Goal: Information Seeking & Learning: Learn about a topic

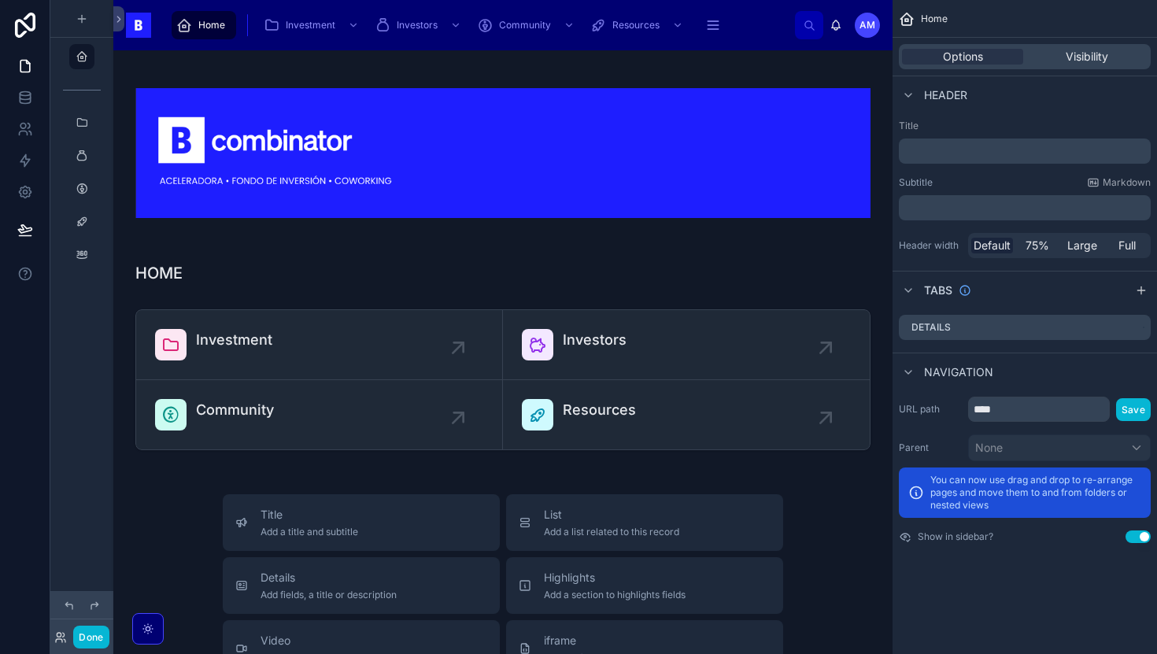
click at [92, 430] on div "scrollable content" at bounding box center [81, 317] width 63 height 635
click at [84, 635] on button "Done" at bounding box center [90, 637] width 35 height 23
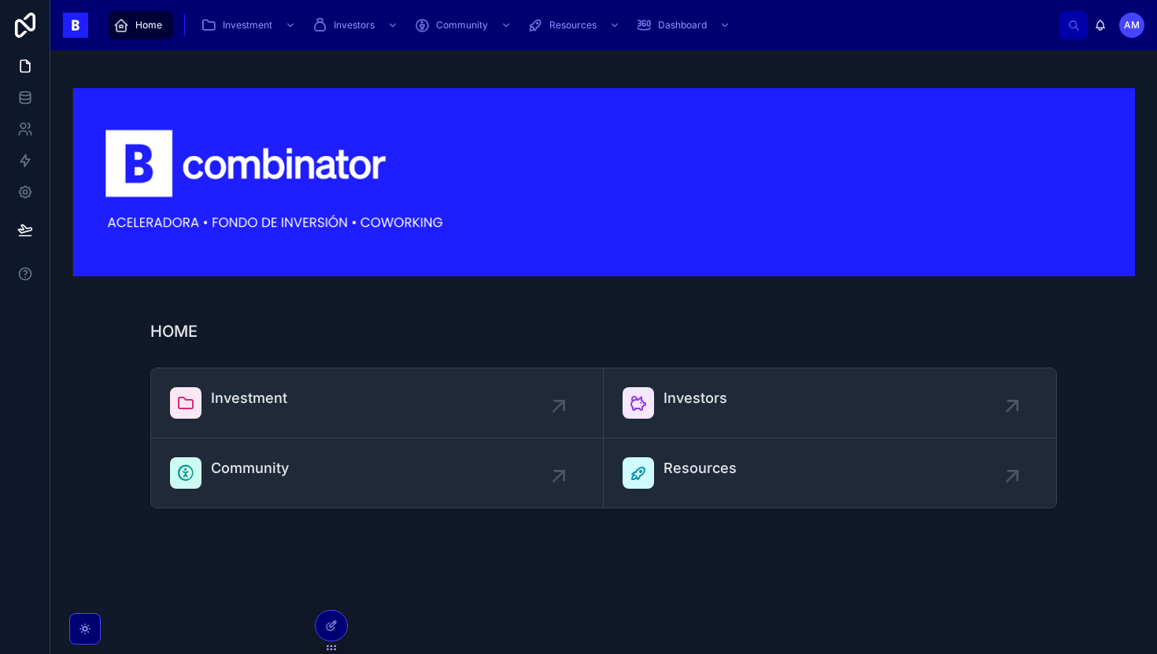
click at [118, 30] on icon "scrollable content" at bounding box center [121, 25] width 16 height 16
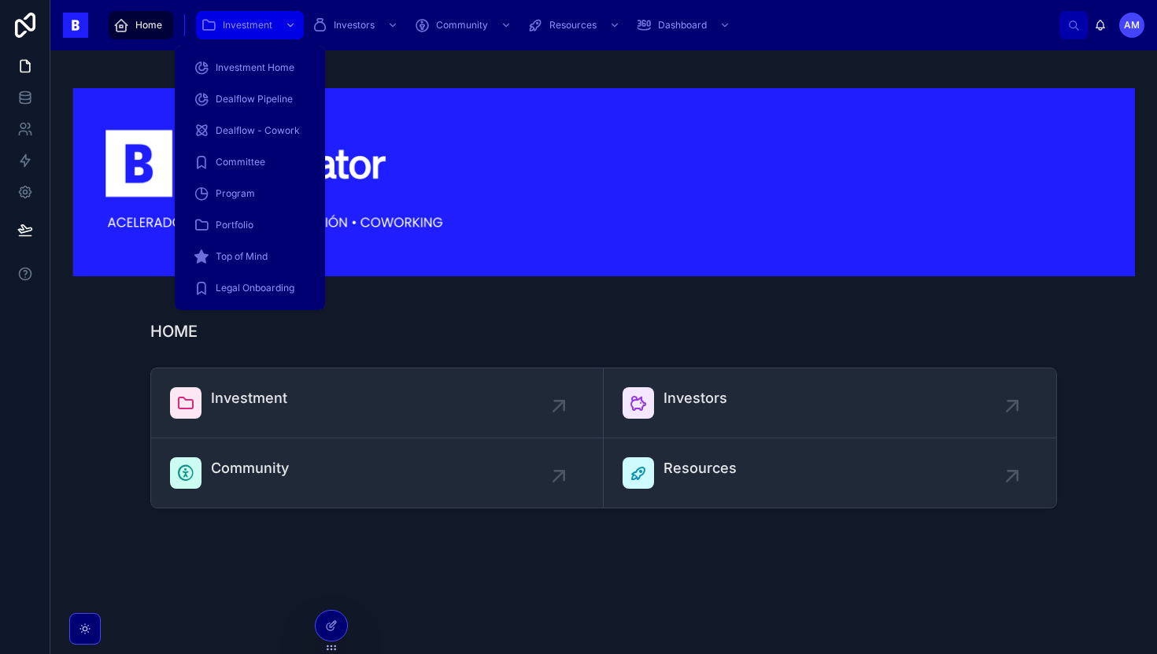
click at [244, 28] on span "Investment" at bounding box center [248, 25] width 50 height 13
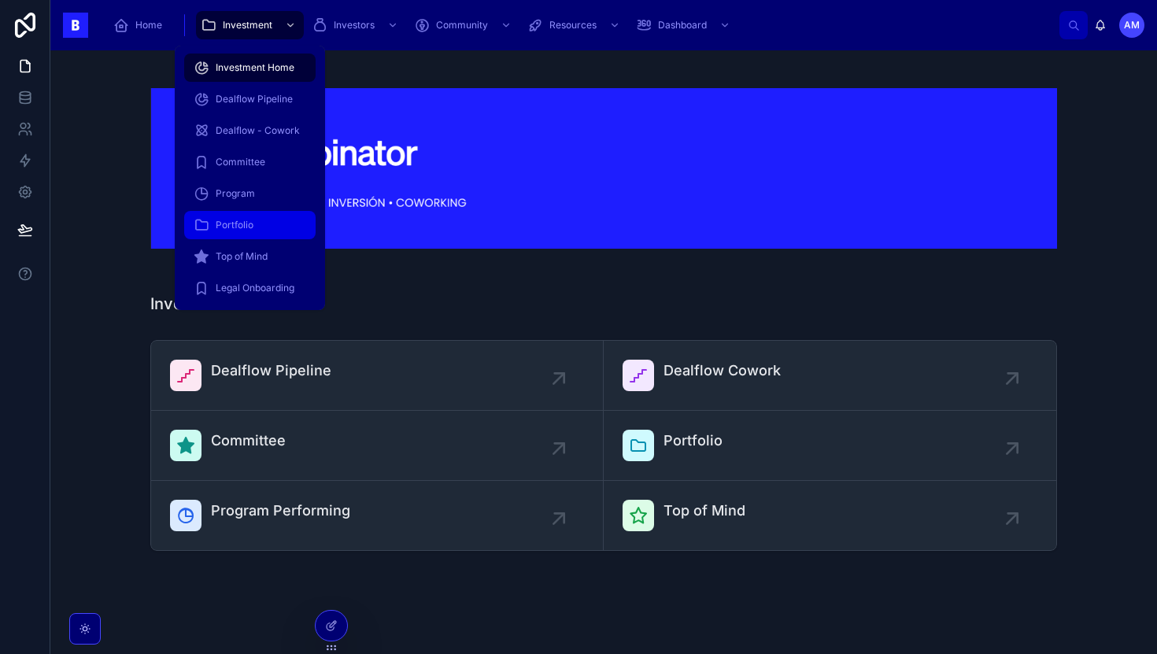
click at [235, 224] on span "Portfolio" at bounding box center [235, 225] width 38 height 13
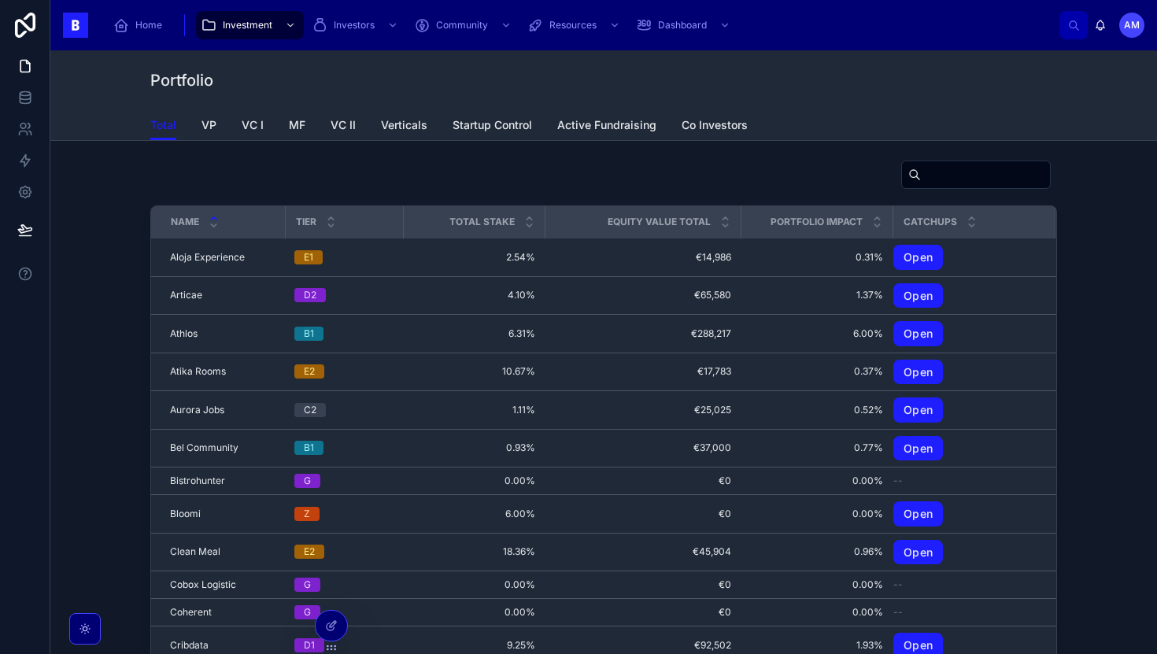
click at [122, 333] on div "Name Tier Total Stake Equity Value Total Portfolio Impact CatchUps Aloja Experi…" at bounding box center [603, 428] width 1081 height 550
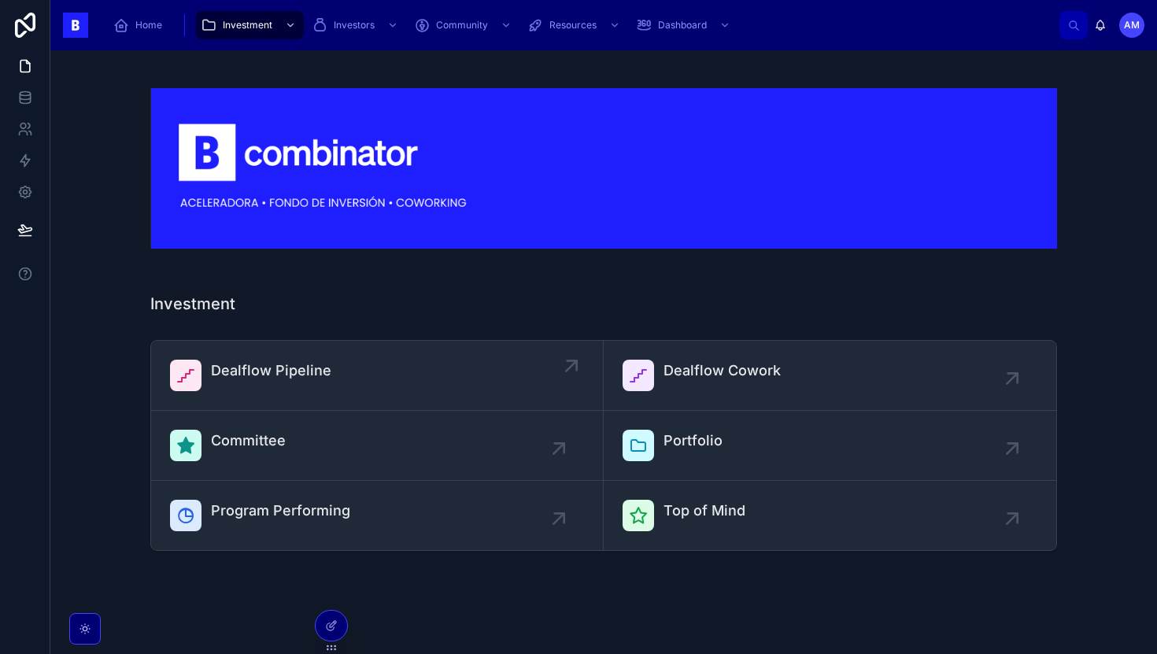
click at [337, 386] on div "Dealflow Pipeline" at bounding box center [377, 375] width 414 height 31
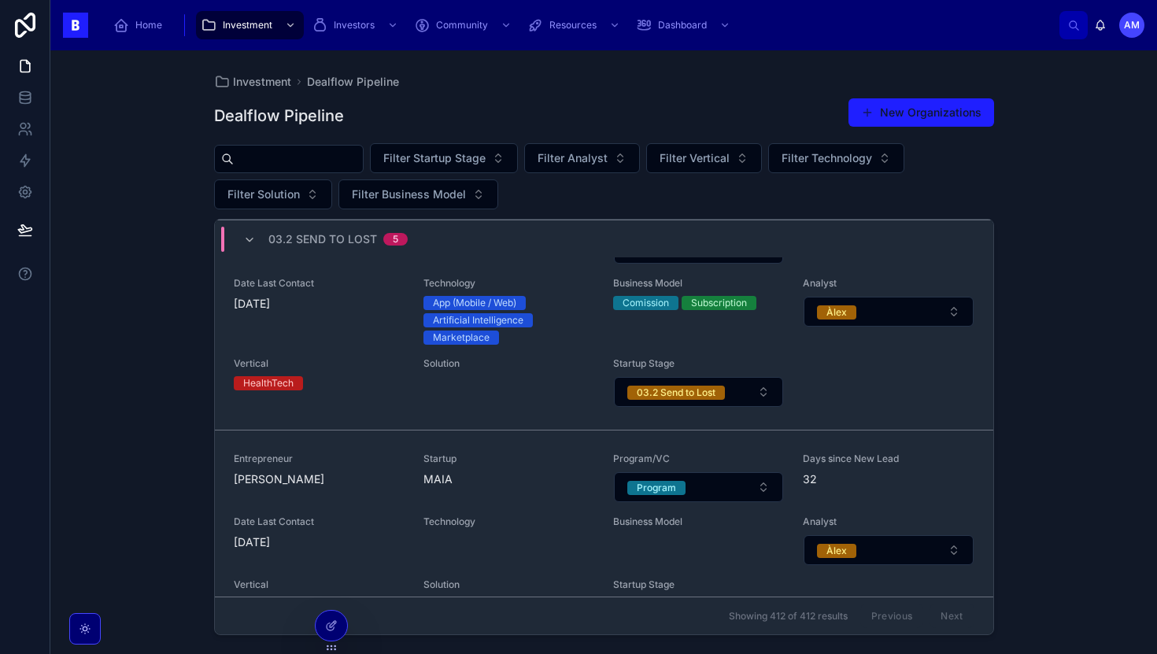
scroll to position [5779, 0]
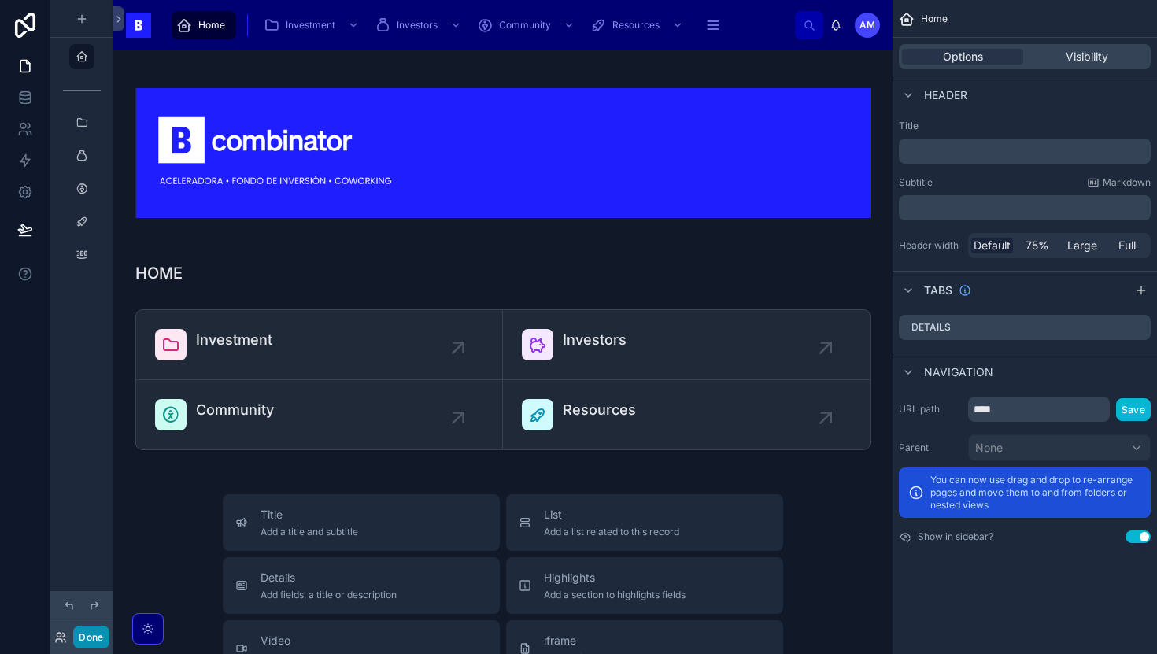
click at [98, 633] on button "Done" at bounding box center [90, 637] width 35 height 23
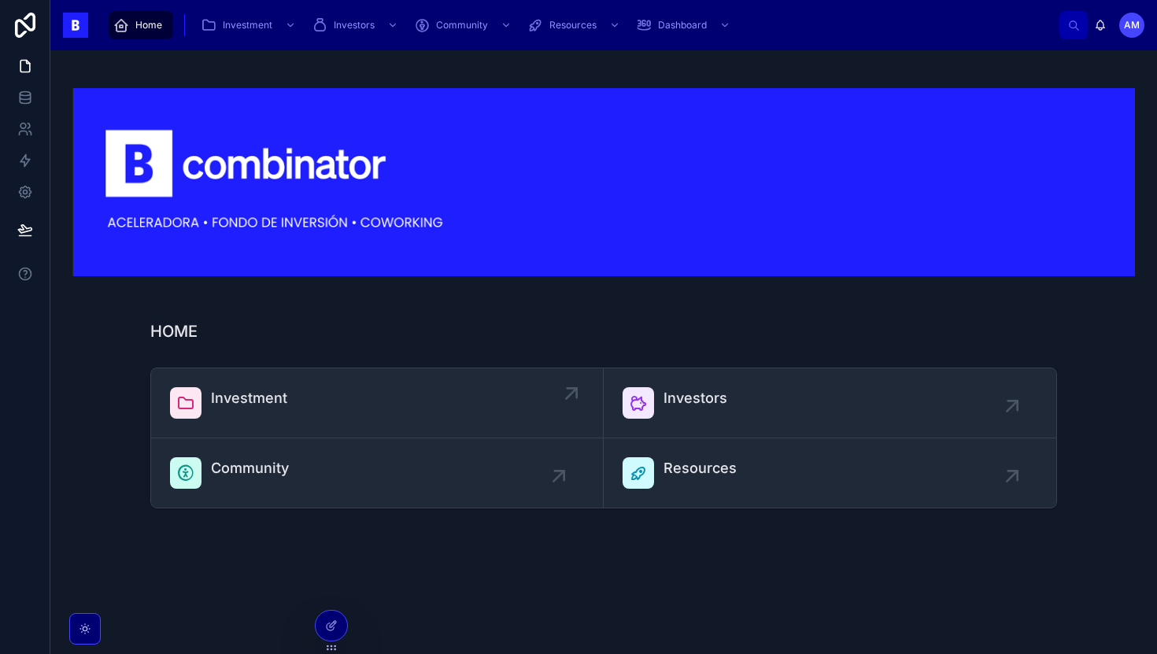
click at [385, 420] on link "Investment" at bounding box center [377, 403] width 453 height 70
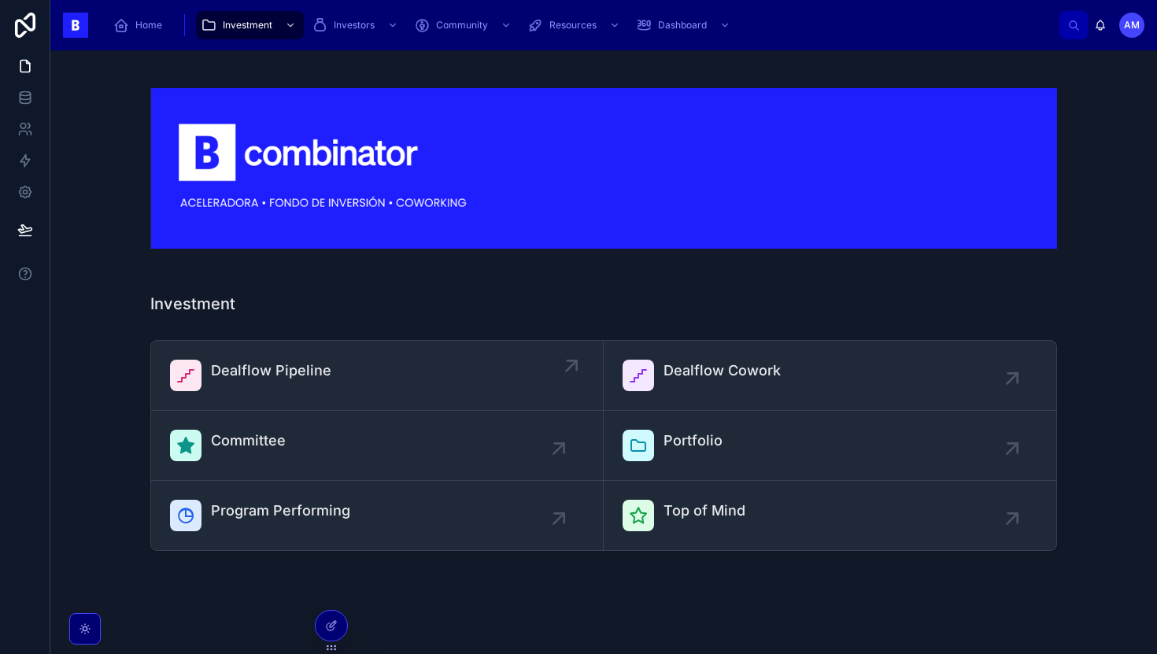
click at [415, 382] on div "Dealflow Pipeline" at bounding box center [377, 375] width 414 height 31
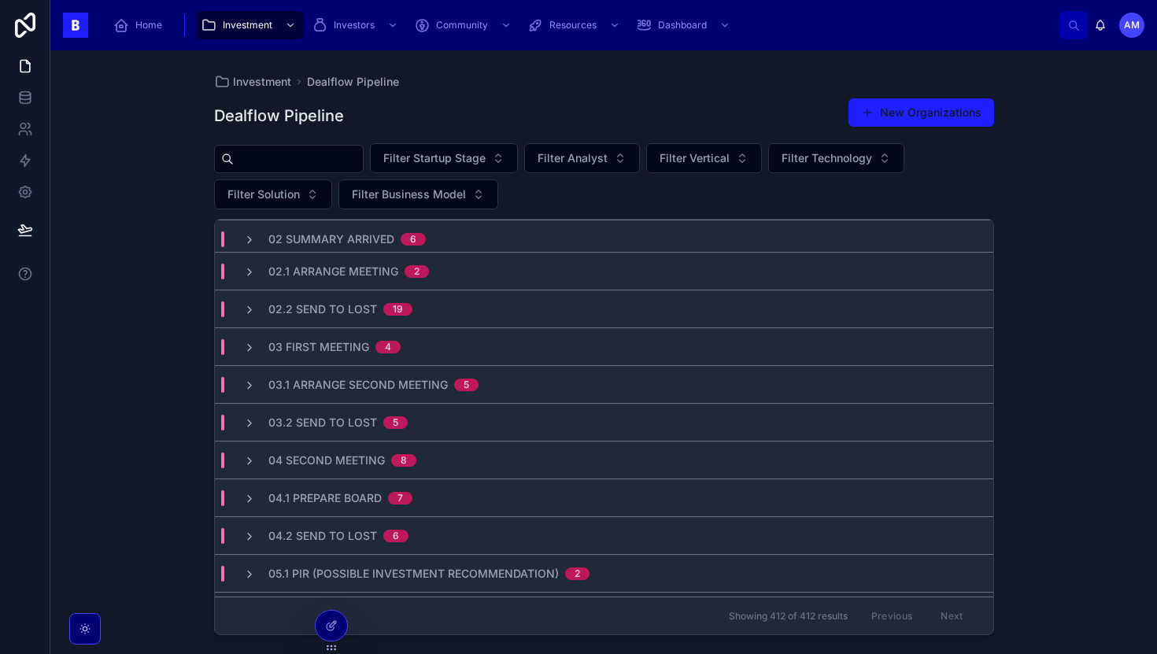
scroll to position [331, 0]
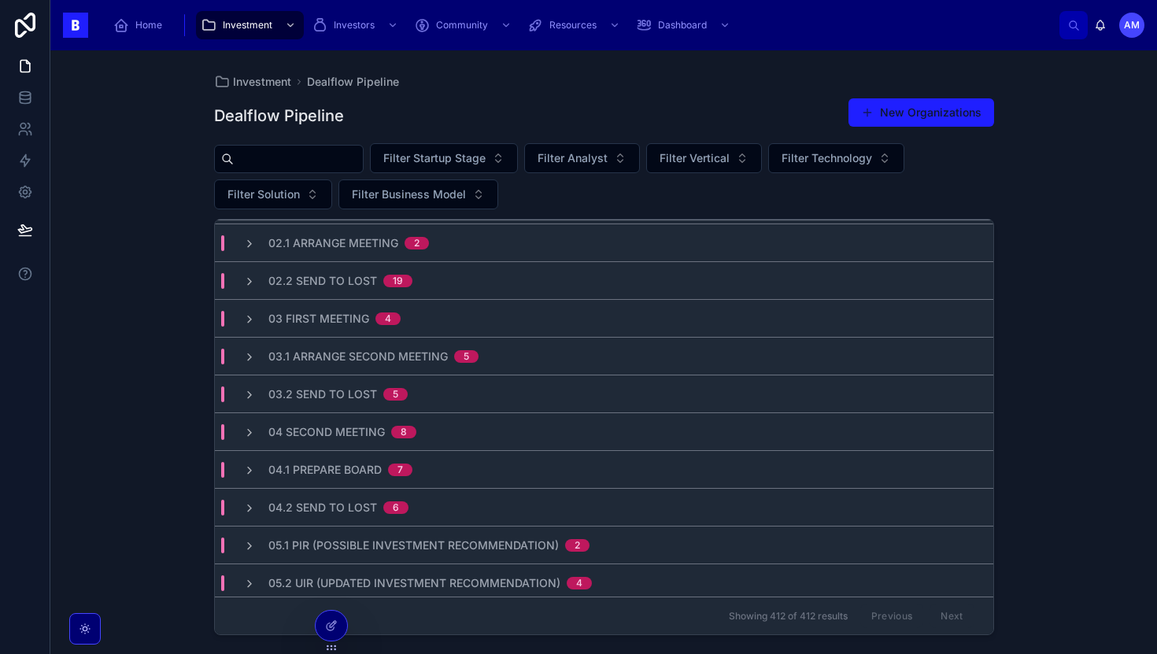
click at [419, 293] on div "02.2 Send To Lost 19" at bounding box center [604, 280] width 778 height 38
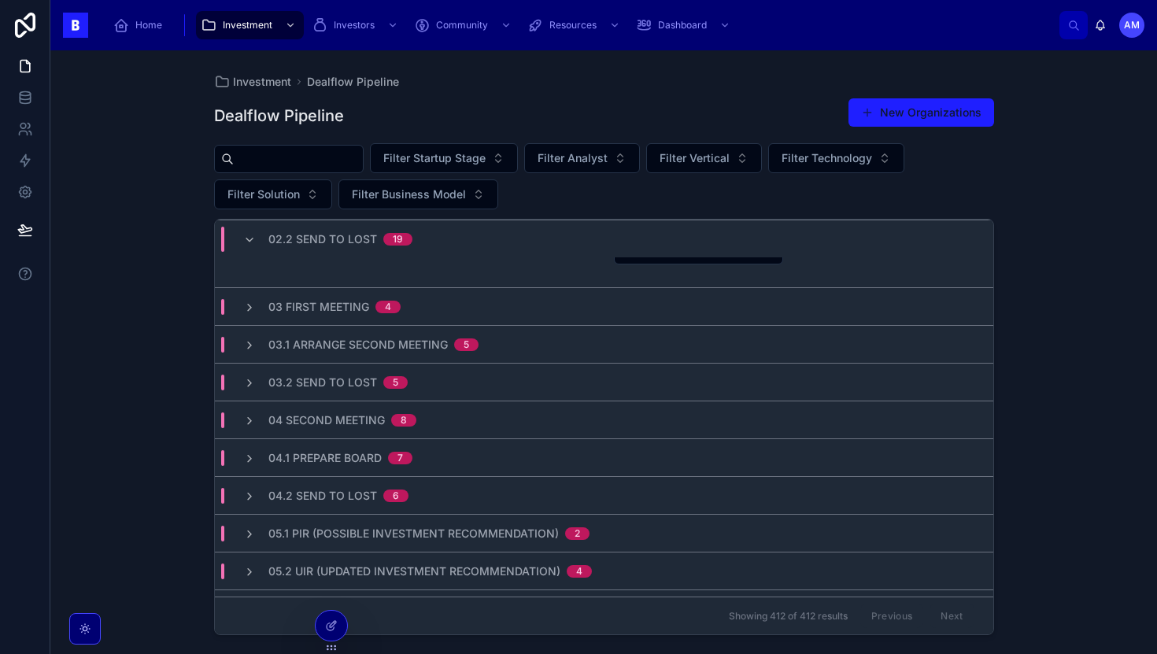
scroll to position [4794, 0]
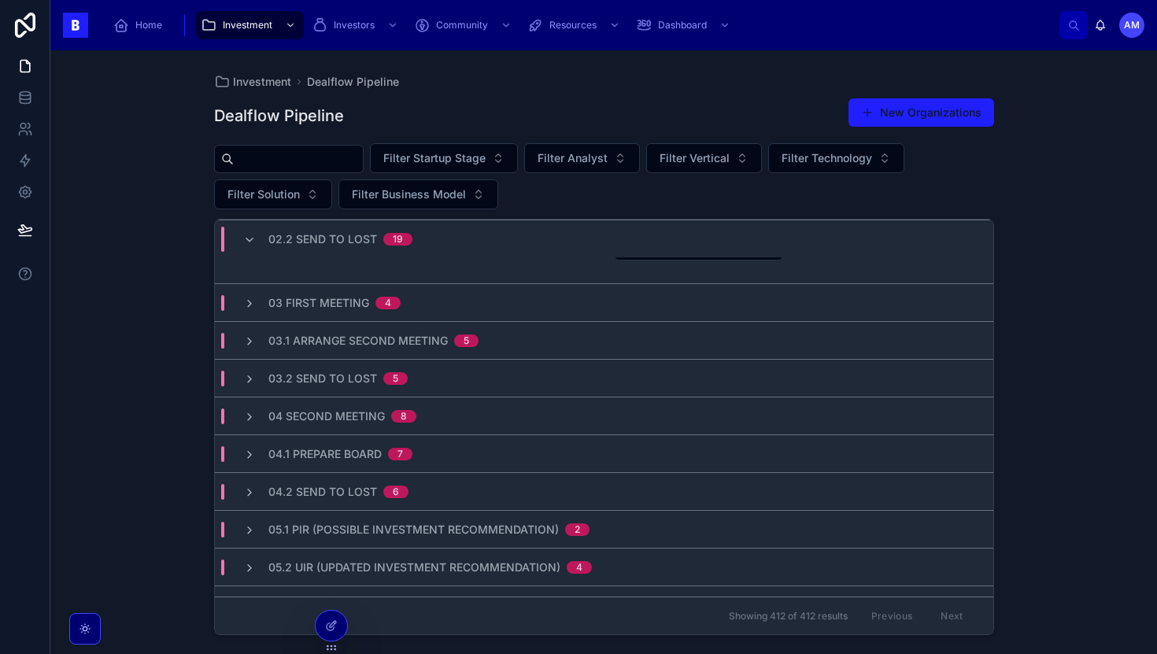
click at [353, 379] on span "03.2 Send to Lost" at bounding box center [322, 379] width 109 height 16
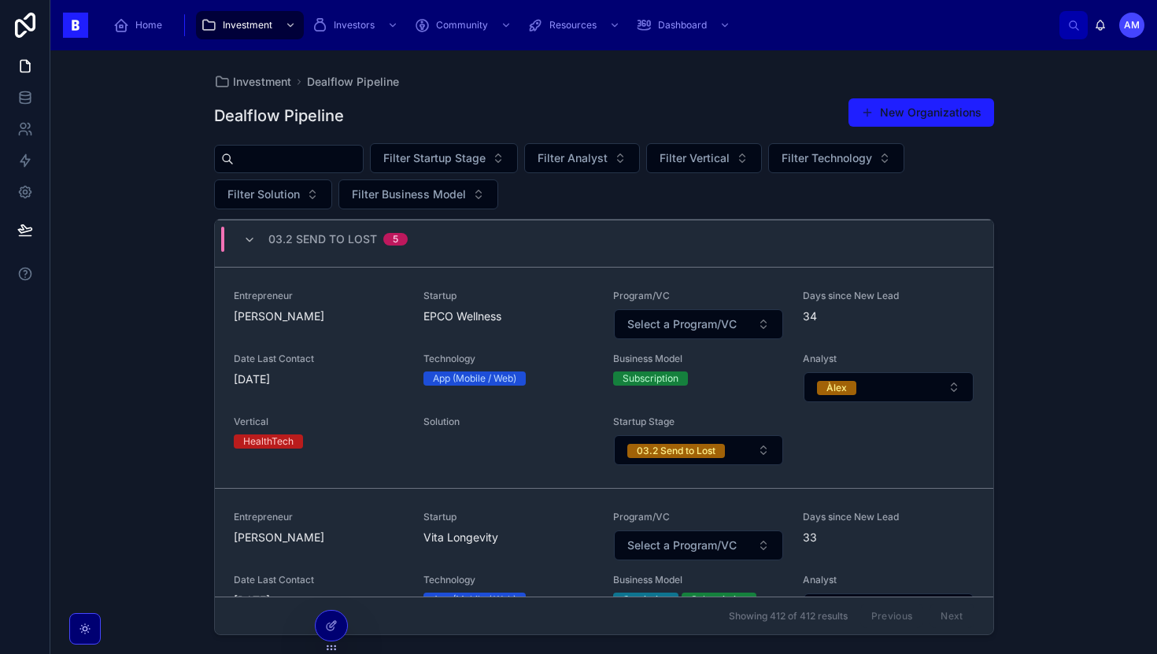
scroll to position [5454, 0]
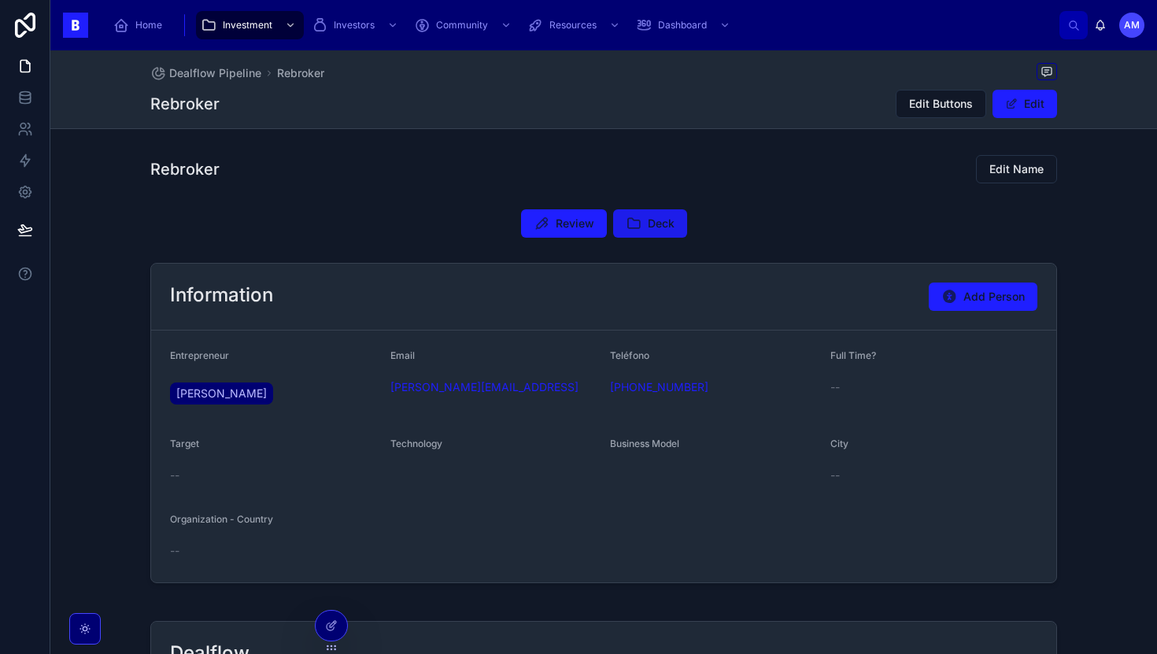
click at [642, 227] on button "Deck" at bounding box center [650, 223] width 74 height 28
click at [545, 238] on div "Review Deck" at bounding box center [603, 223] width 1107 height 41
click at [554, 227] on button "Review" at bounding box center [564, 223] width 86 height 28
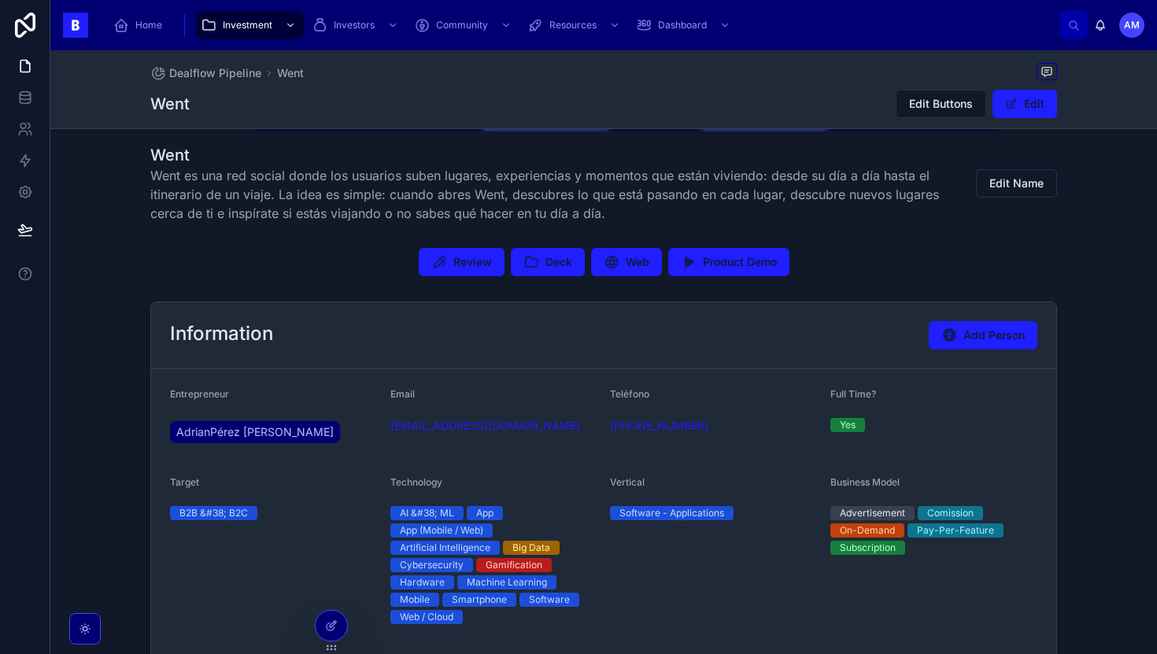
scroll to position [201, 0]
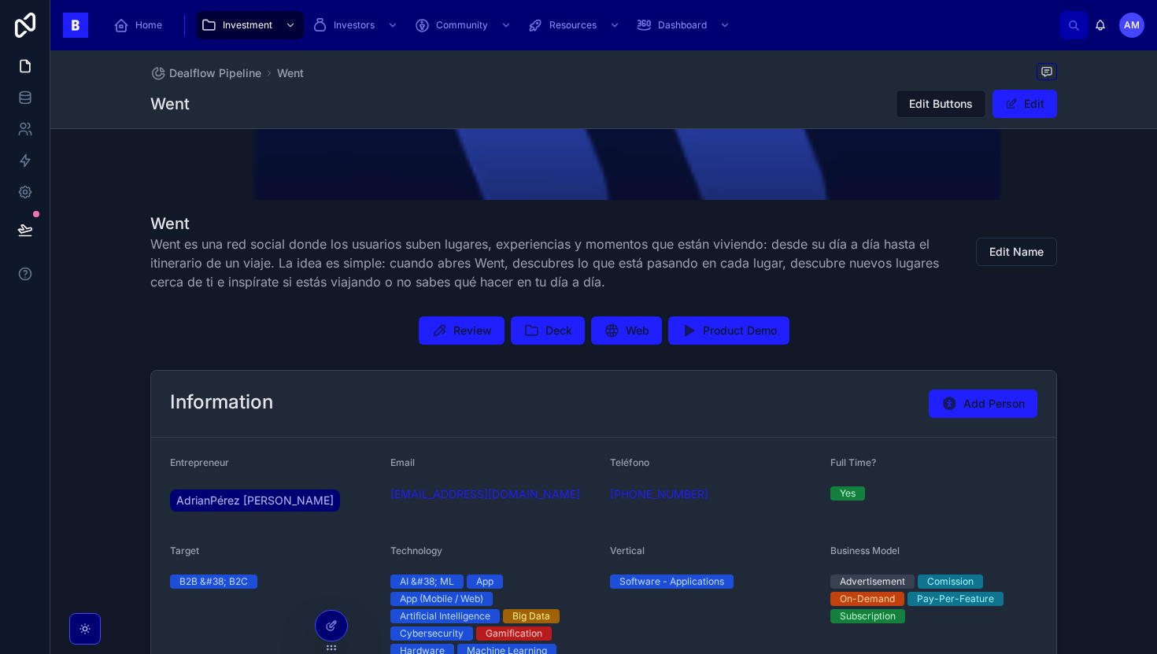
scroll to position [227, 0]
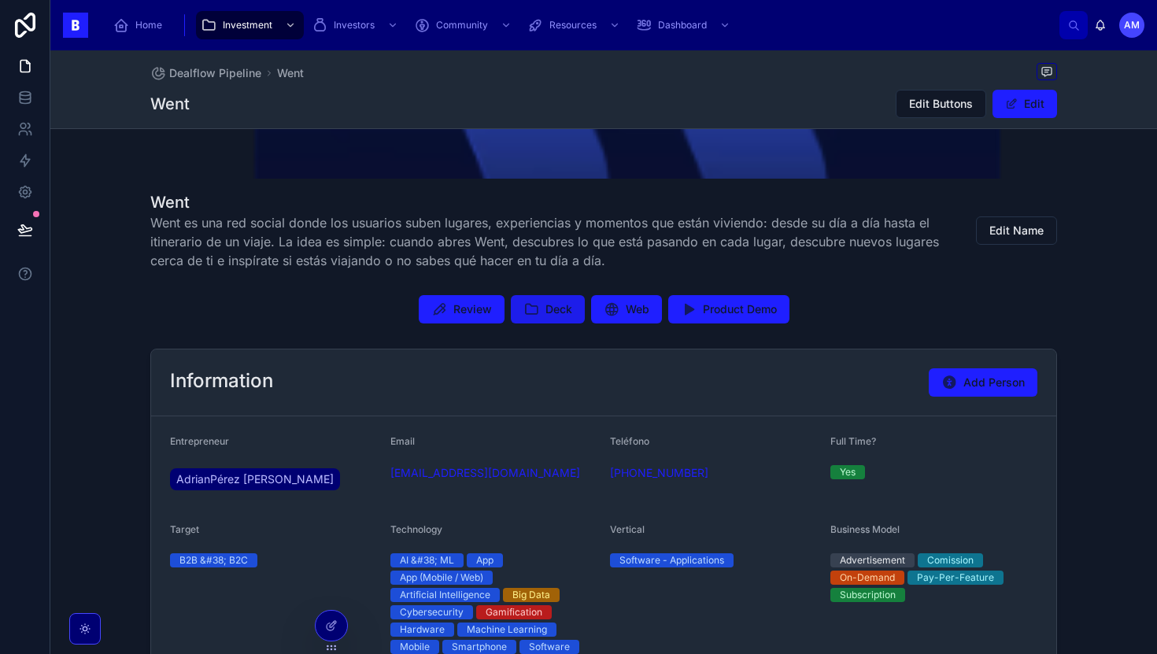
click at [538, 315] on button "Deck" at bounding box center [548, 309] width 74 height 28
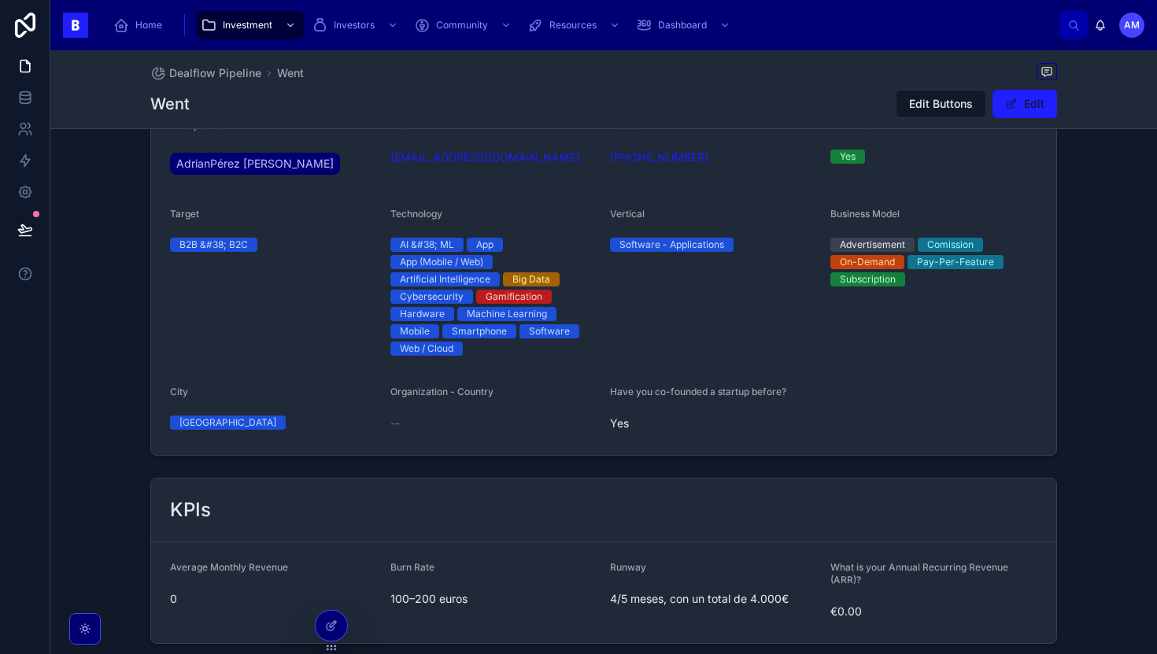
scroll to position [309, 0]
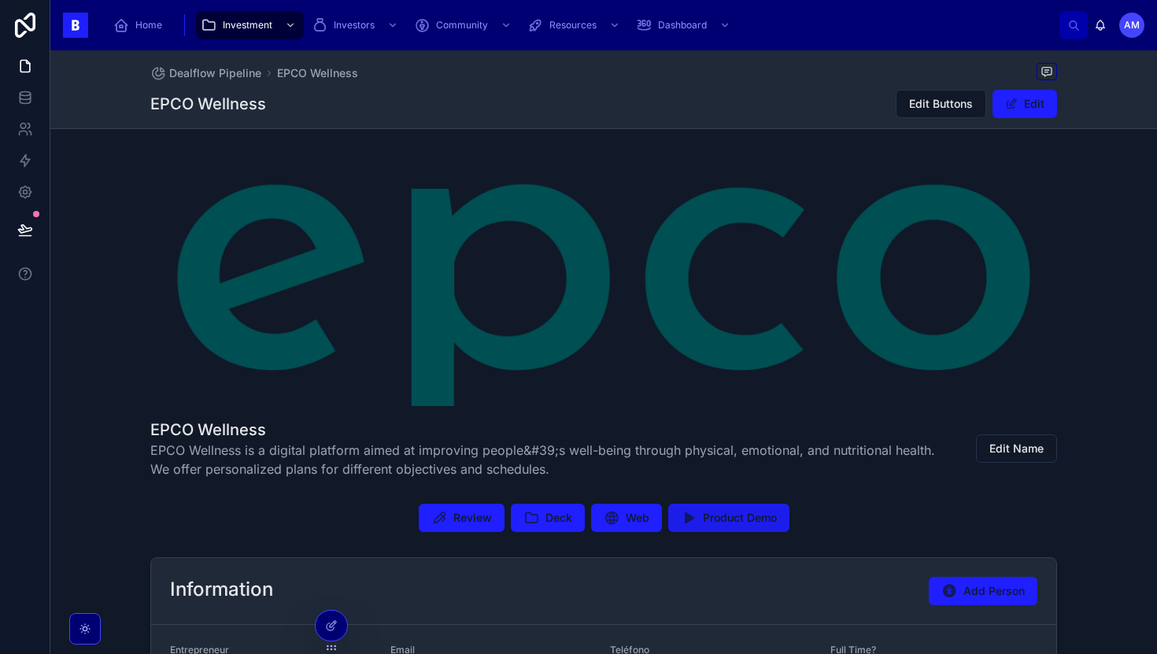
click at [703, 523] on span "Product Demo" at bounding box center [740, 518] width 74 height 16
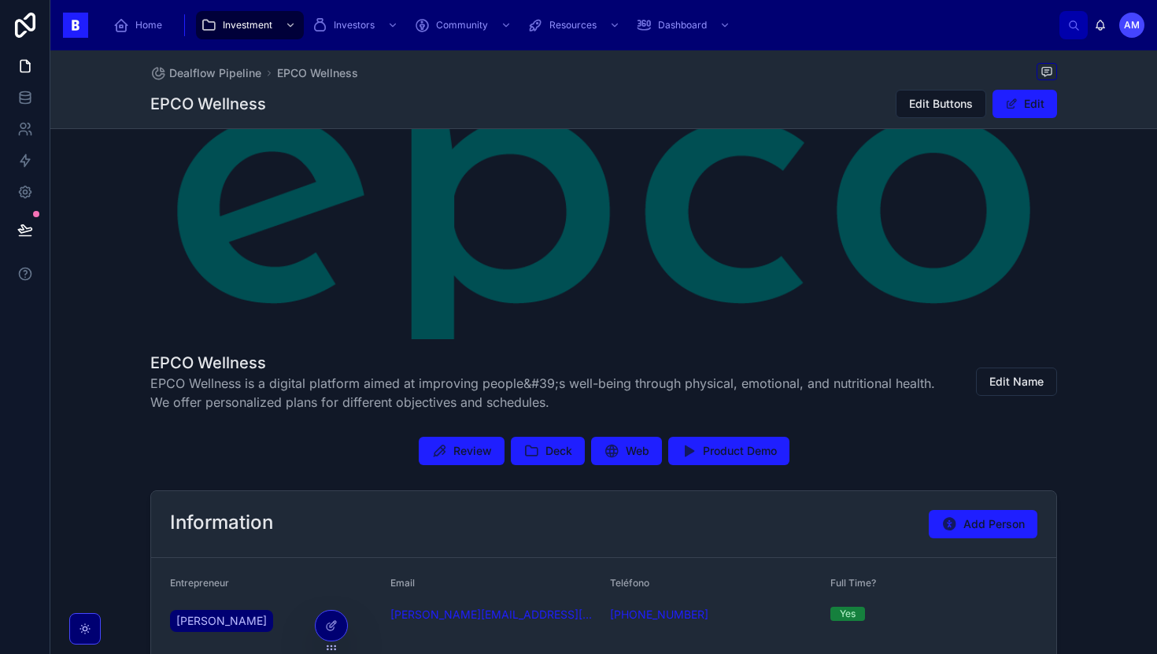
scroll to position [68, 0]
click at [532, 447] on icon at bounding box center [531, 450] width 16 height 16
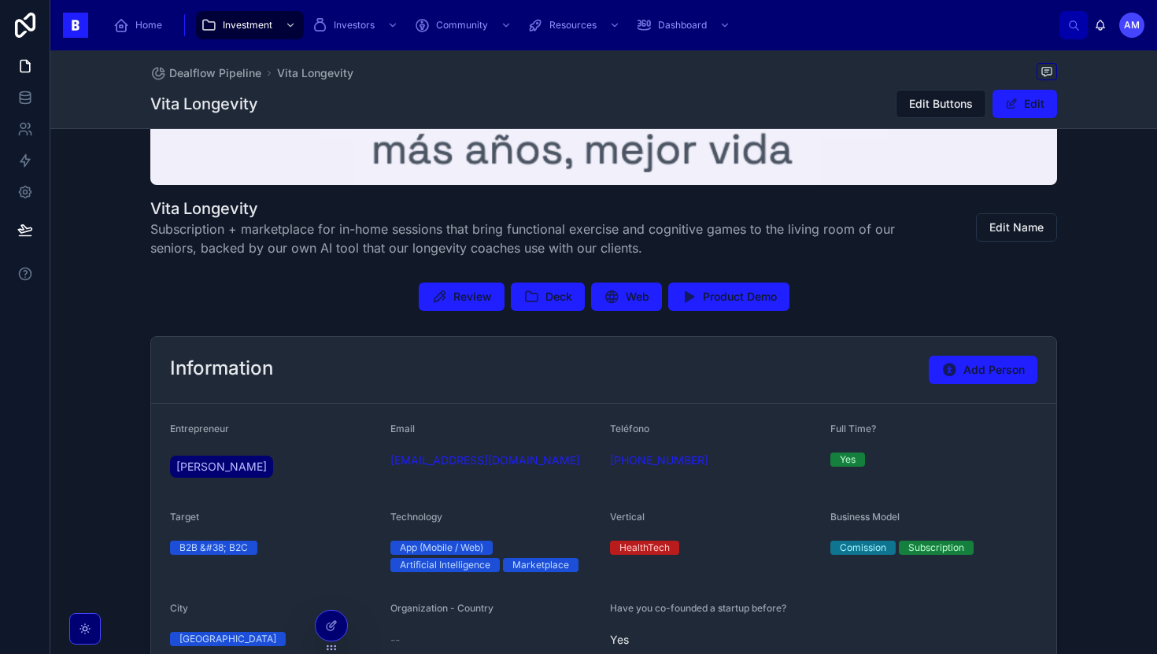
scroll to position [228, 0]
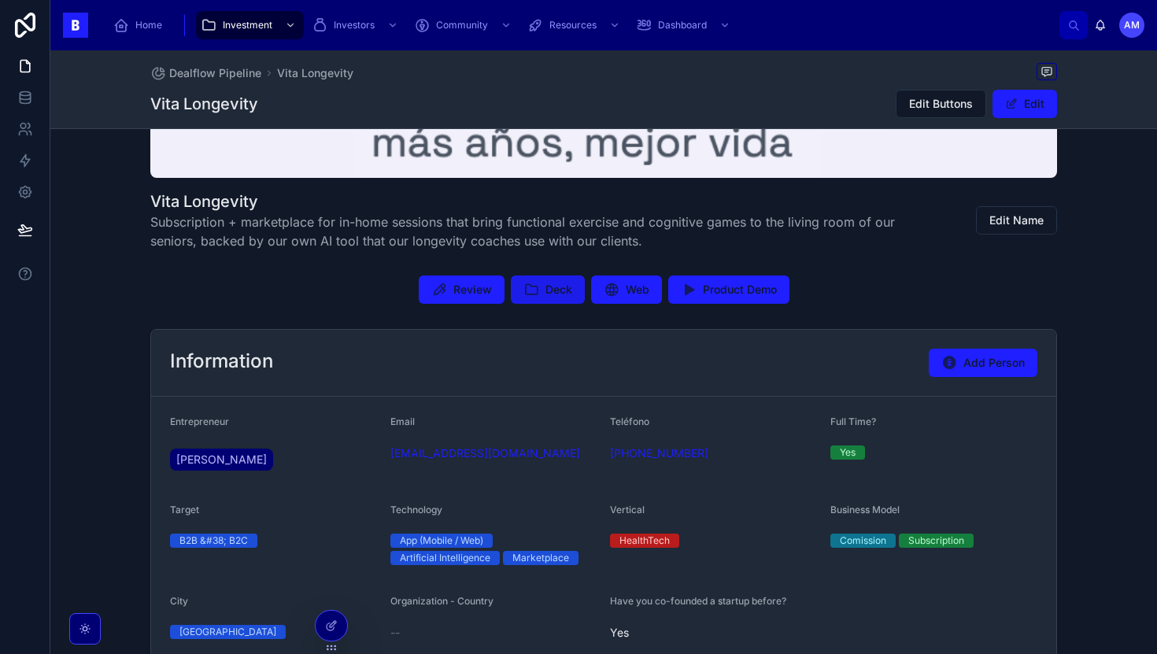
click at [566, 295] on span "Deck" at bounding box center [558, 290] width 27 height 16
